Goal: Task Accomplishment & Management: Manage account settings

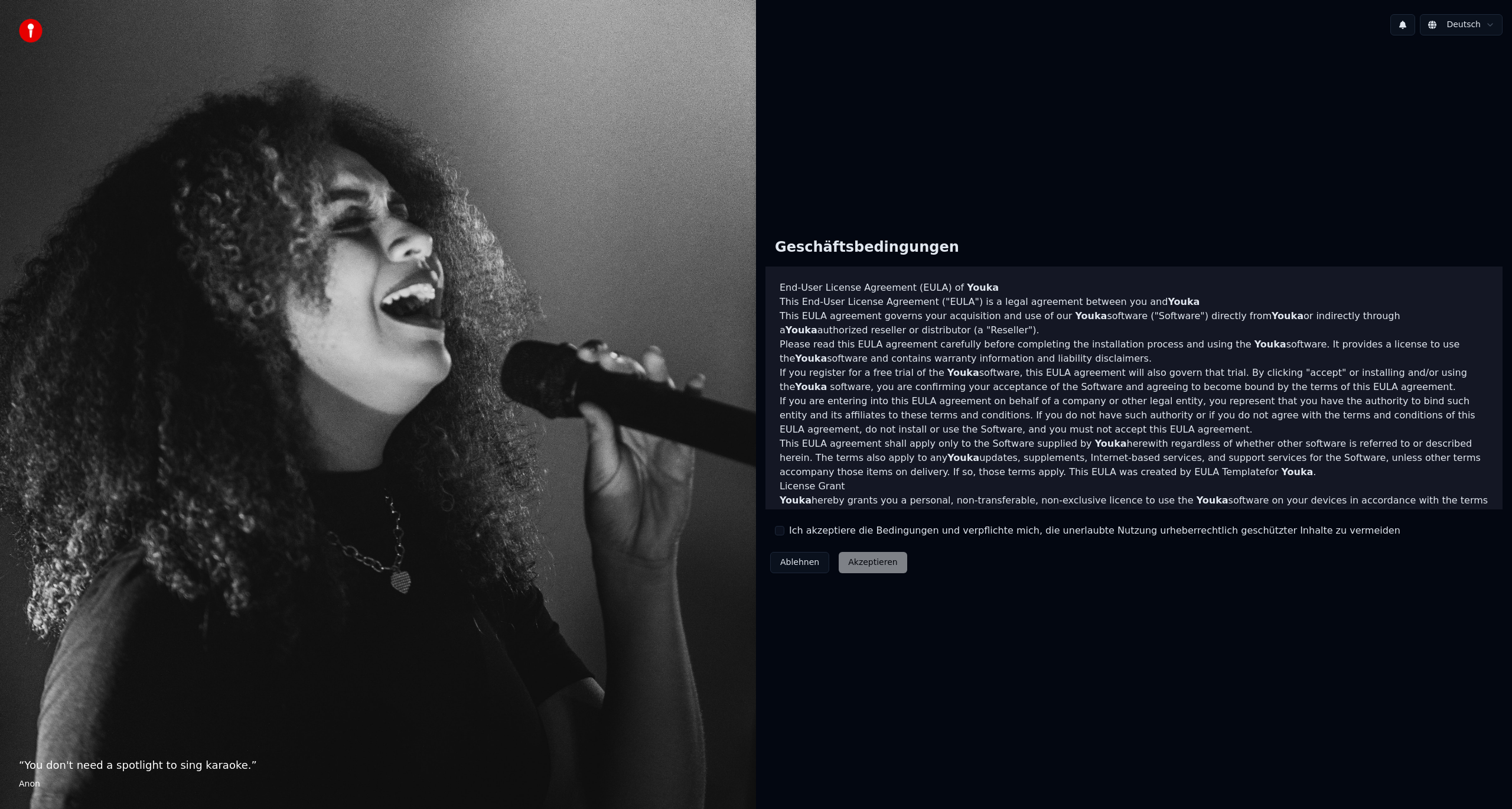
click at [858, 566] on div "Ablehnen Akzeptieren" at bounding box center [838, 563] width 146 height 31
click at [799, 532] on label "Ich akzeptiere die Bedingungen und verpflichte mich, die unerlaubte Nutzung urh…" at bounding box center [1094, 531] width 611 height 14
click at [784, 532] on button "Ich akzeptiere die Bedingungen und verpflichte mich, die unerlaubte Nutzung urh…" at bounding box center [780, 530] width 9 height 9
click at [860, 565] on button "Akzeptieren" at bounding box center [872, 563] width 68 height 21
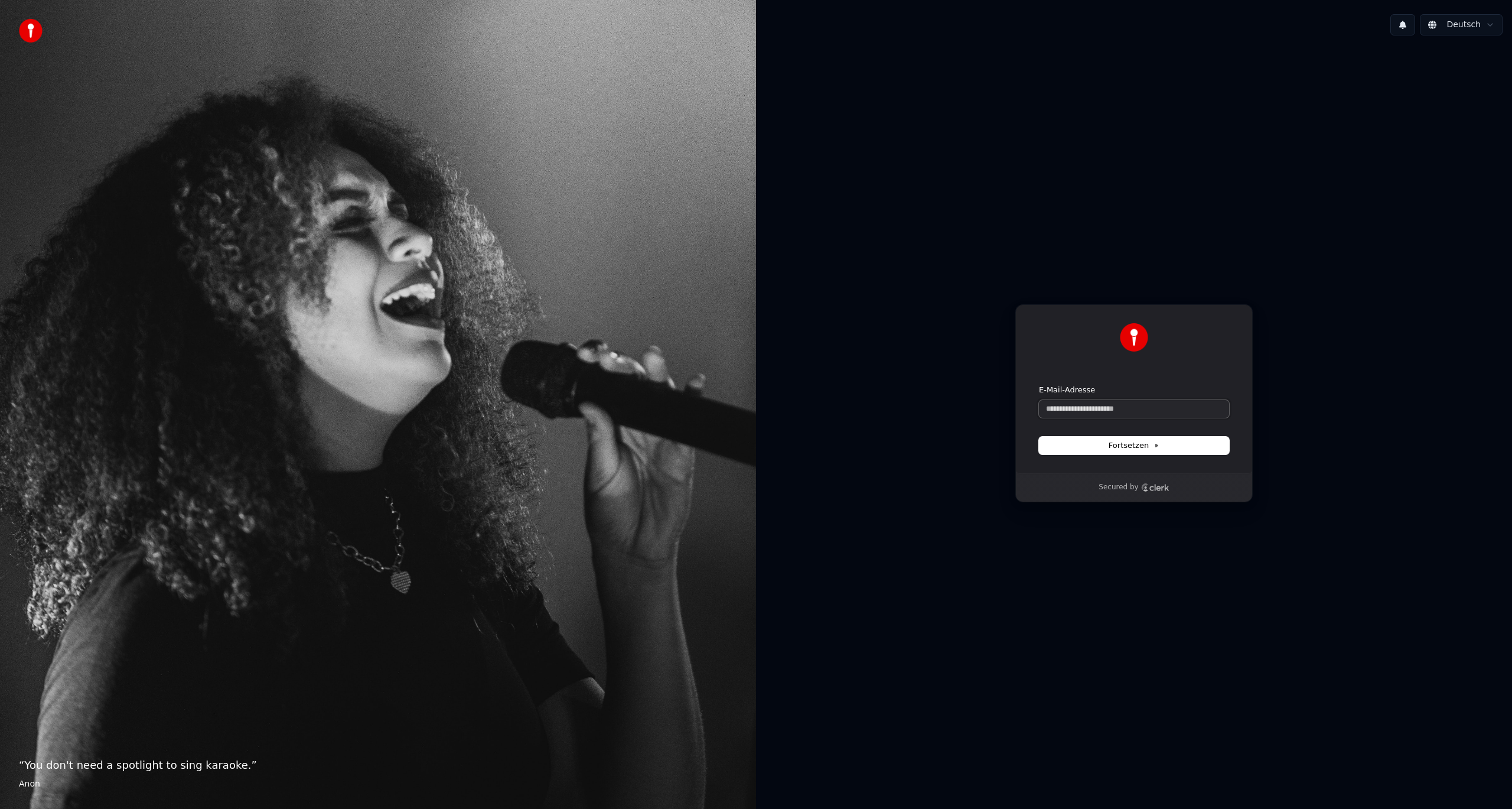
click at [1127, 410] on input "E-Mail-Adresse" at bounding box center [1134, 409] width 190 height 18
click at [1170, 451] on button "Fortsetzen" at bounding box center [1134, 446] width 190 height 18
type input "**********"
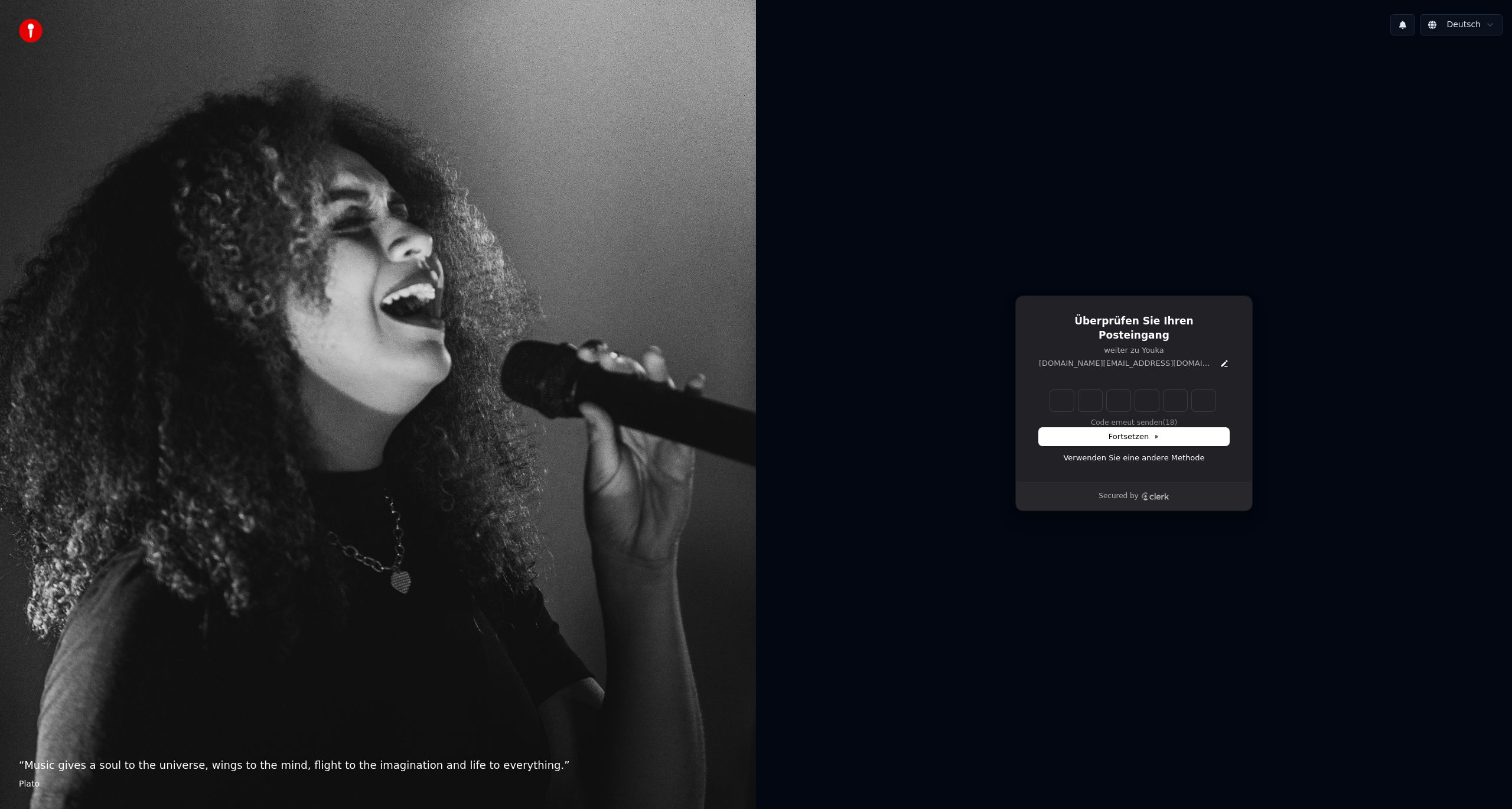
type input "*"
type input "**"
type input "*"
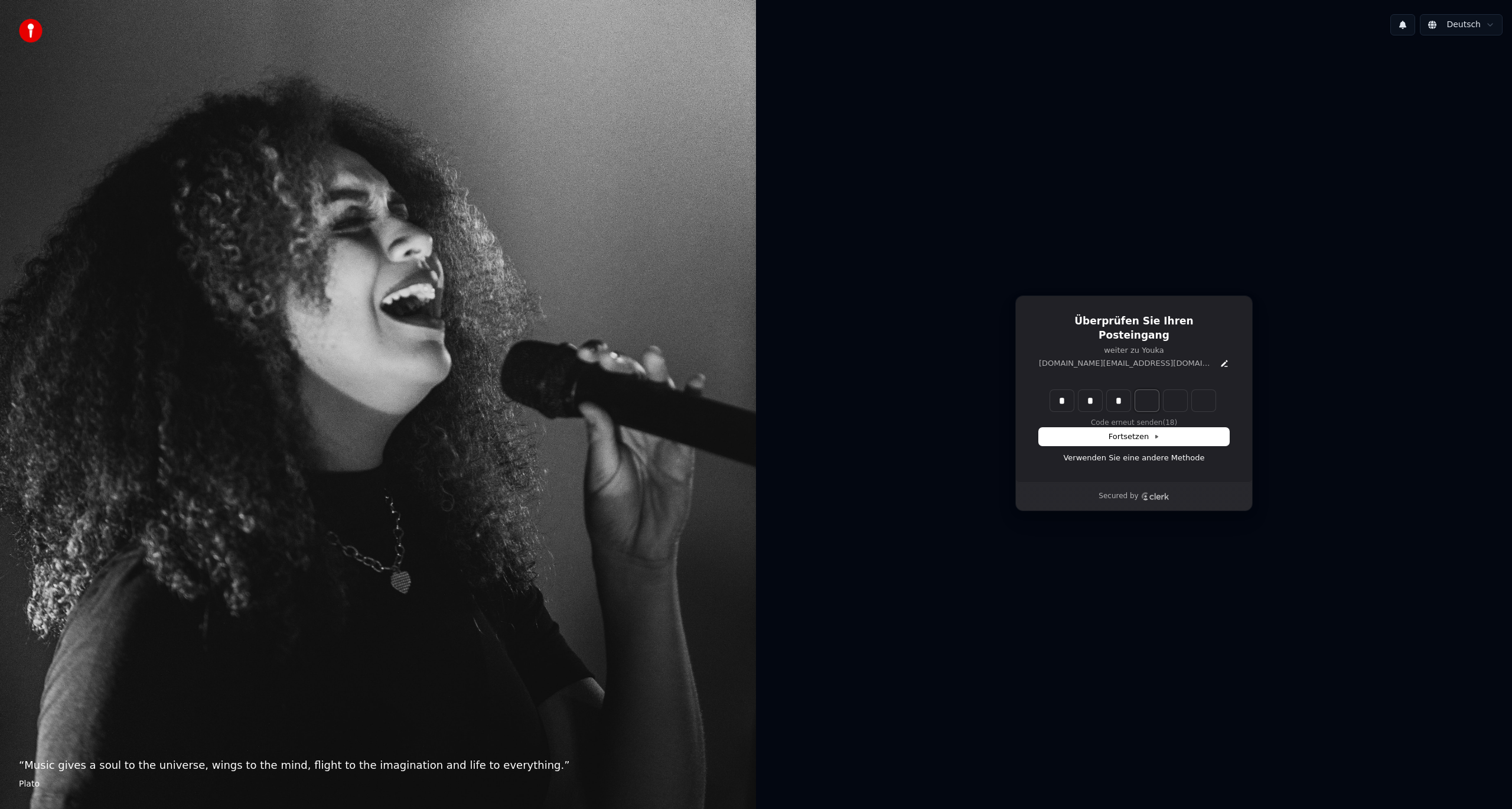
type input "***"
type input "*"
type input "****"
type input "*"
type input "******"
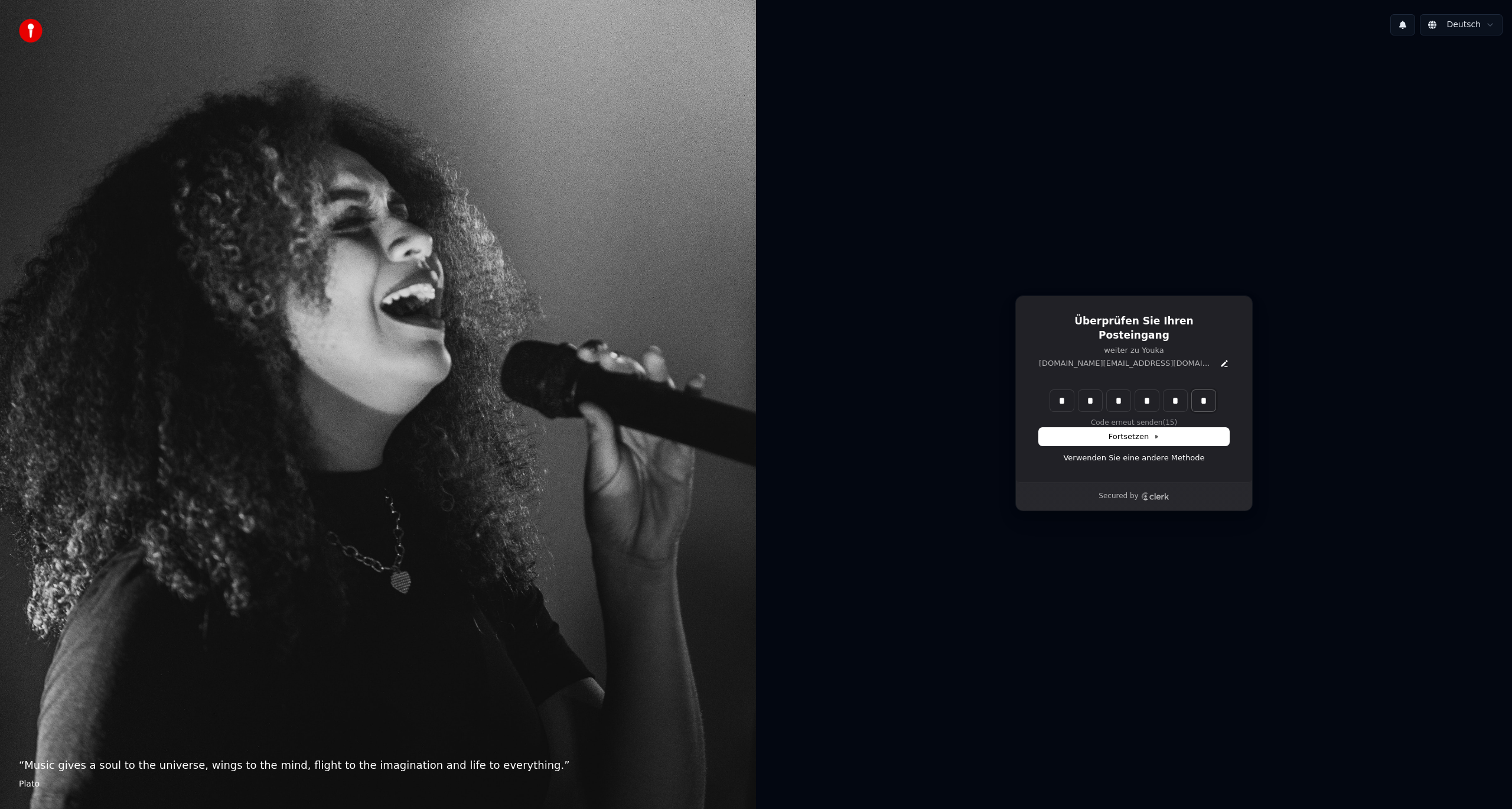
type input "*"
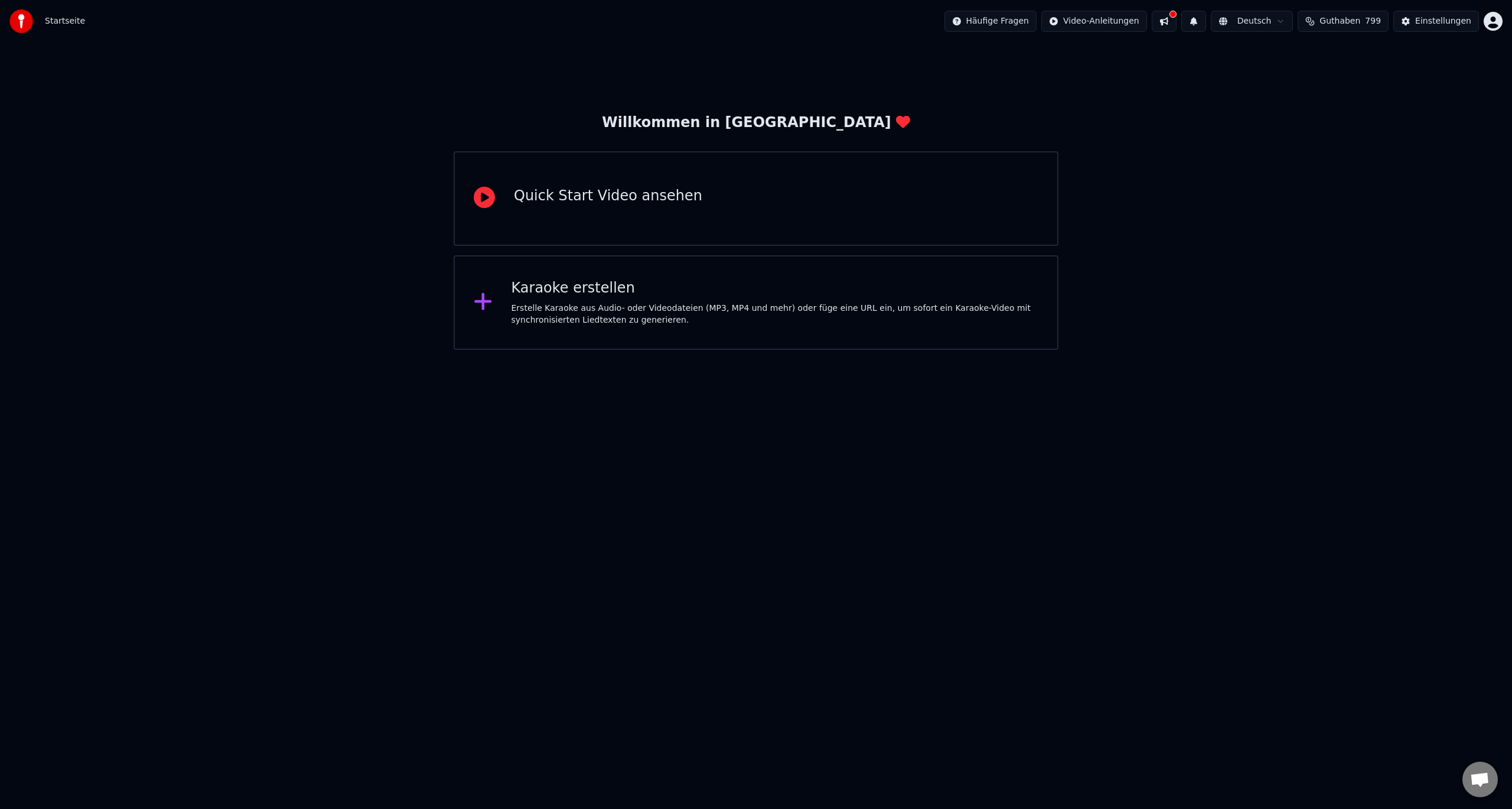
click at [1346, 20] on span "Guthaben" at bounding box center [1340, 21] width 41 height 12
click at [1112, 21] on html "Startseite Häufige Fragen Video-Anleitungen Deutsch Guthaben 799 Einstellungen …" at bounding box center [756, 175] width 1512 height 350
click at [1336, 24] on html "Startseite Häufige Fragen Video-Anleitungen Deutsch Guthaben 799 Einstellungen …" at bounding box center [756, 175] width 1512 height 350
click at [1341, 21] on span "Guthaben" at bounding box center [1340, 21] width 41 height 12
click at [1372, 215] on button "Aktualisieren" at bounding box center [1352, 218] width 83 height 21
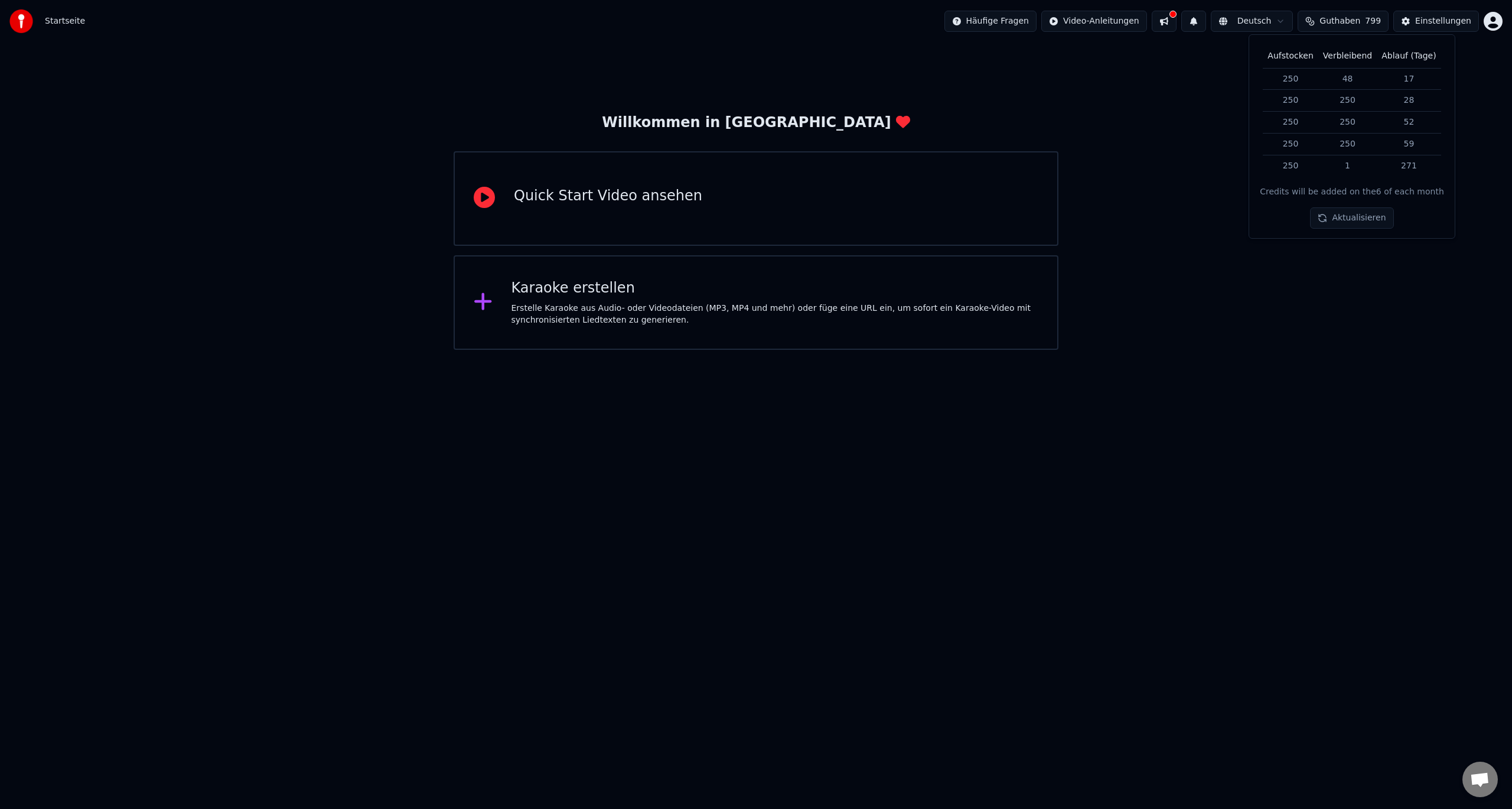
click at [1372, 215] on button "Aktualisieren" at bounding box center [1352, 218] width 83 height 21
click at [1371, 215] on button "Aktualisieren" at bounding box center [1352, 218] width 83 height 21
click at [1146, 300] on div "Willkommen in Youka Quick Start Video ansehen Karaoke erstellen Erstelle Karaok…" at bounding box center [756, 196] width 1512 height 308
click at [642, 196] on div "Quick Start Video ansehen" at bounding box center [608, 196] width 189 height 19
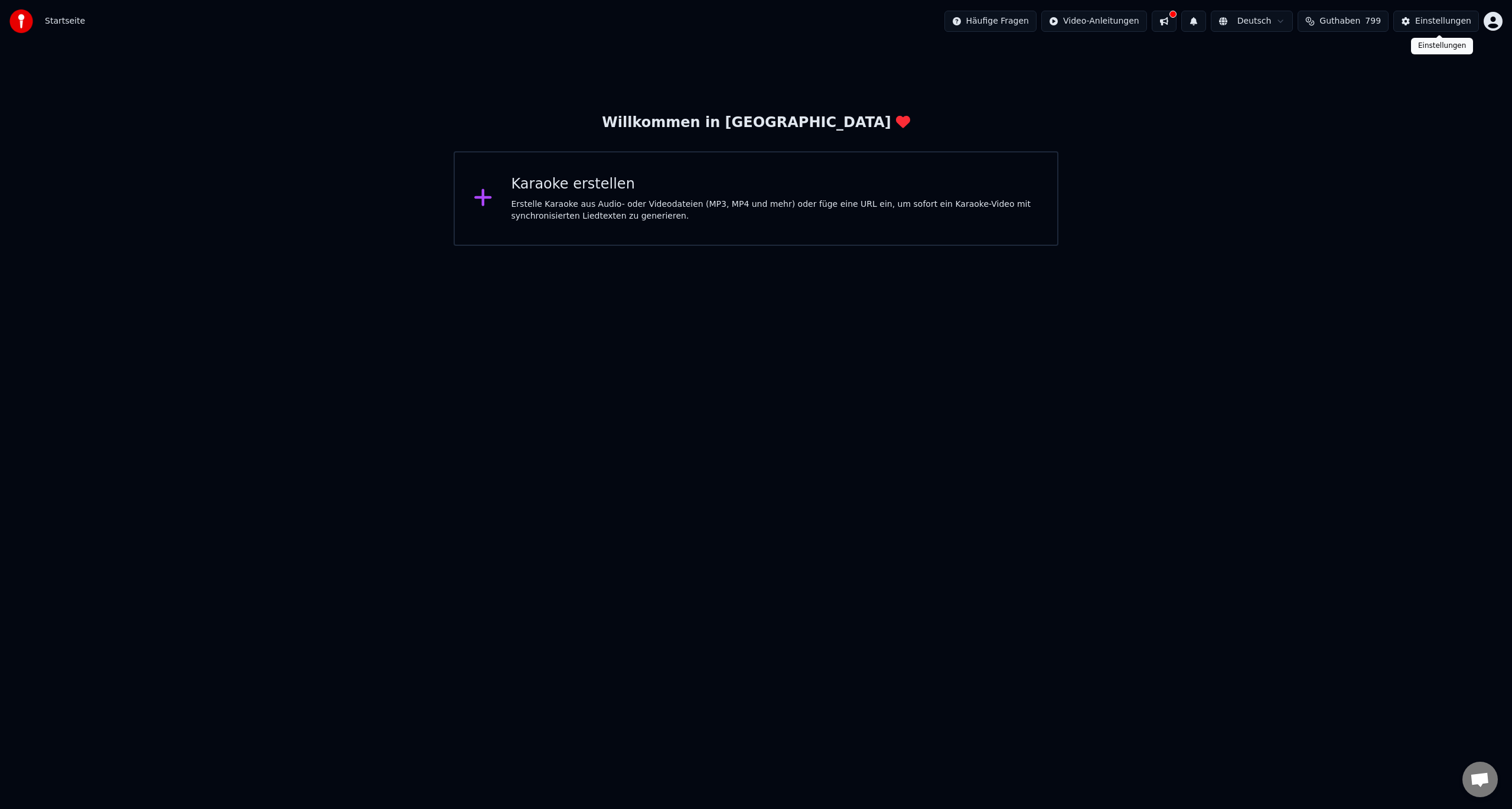
click at [1473, 21] on button "Einstellungen" at bounding box center [1436, 21] width 85 height 21
